Goal: Task Accomplishment & Management: Complete application form

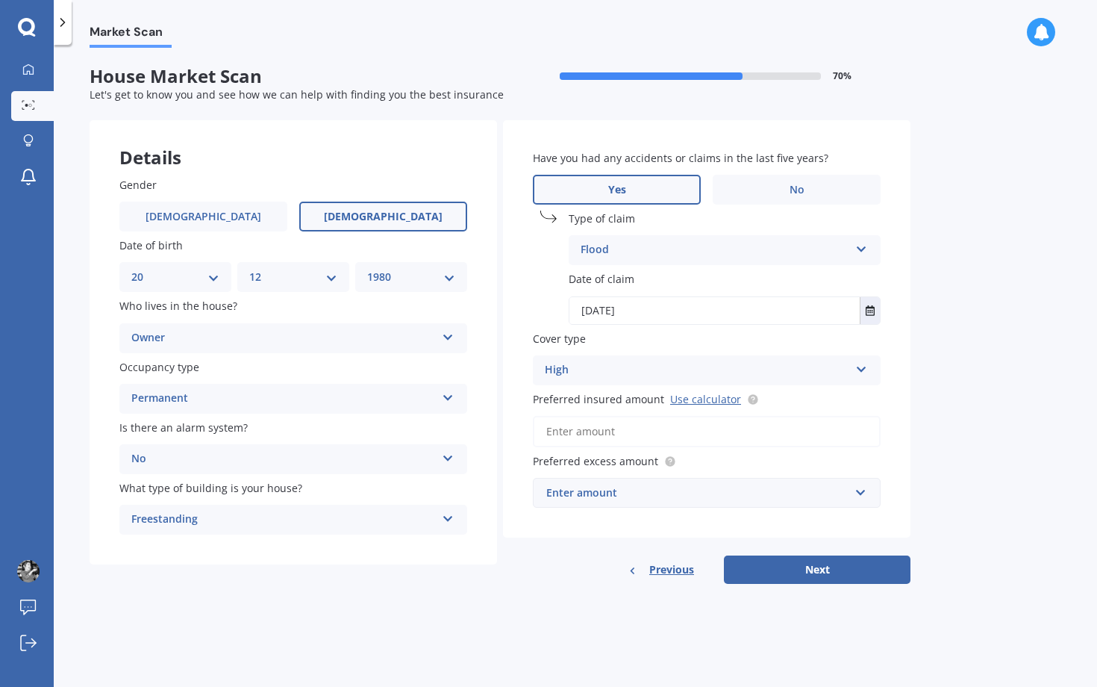
select select "20"
select select "12"
select select "1980"
